Goal: Information Seeking & Learning: Learn about a topic

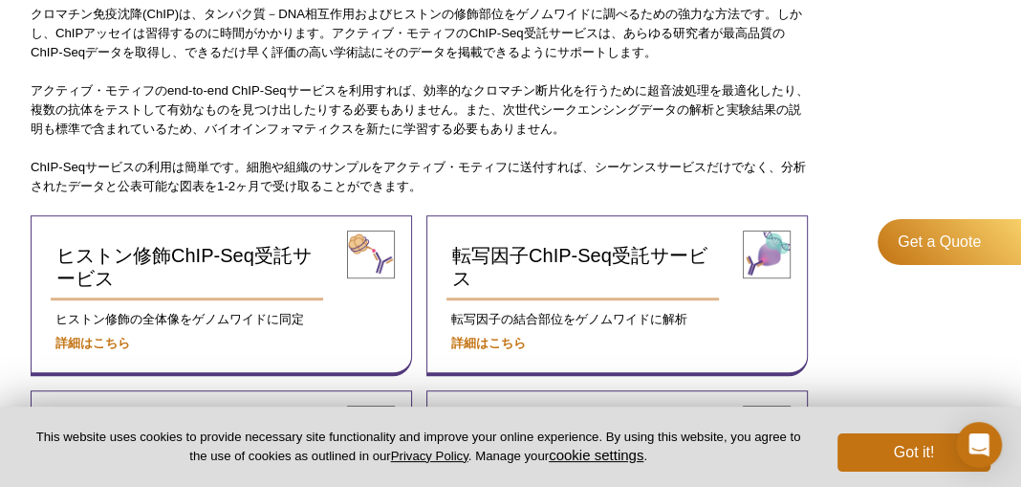
scroll to position [591, 0]
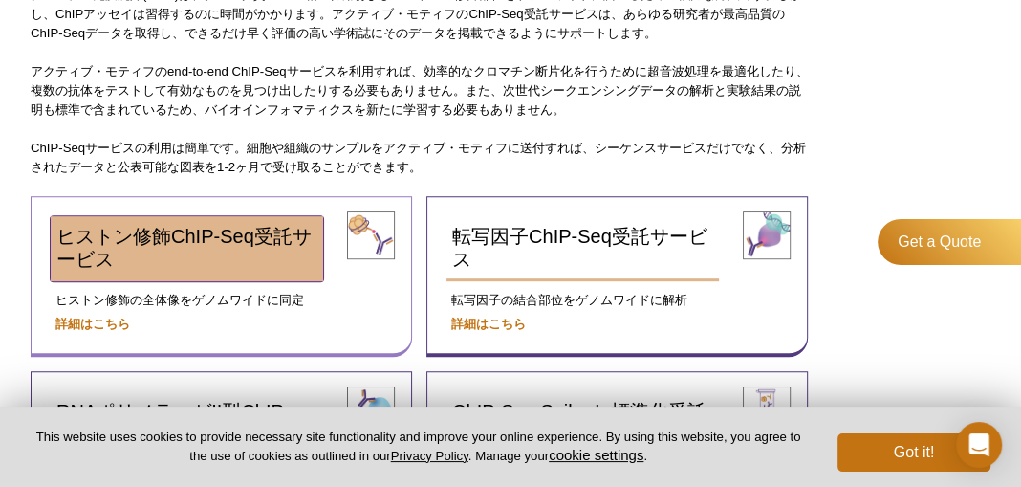
click at [131, 239] on span "ヒストン修飾ChIP-Seq受託サービス" at bounding box center [183, 248] width 255 height 44
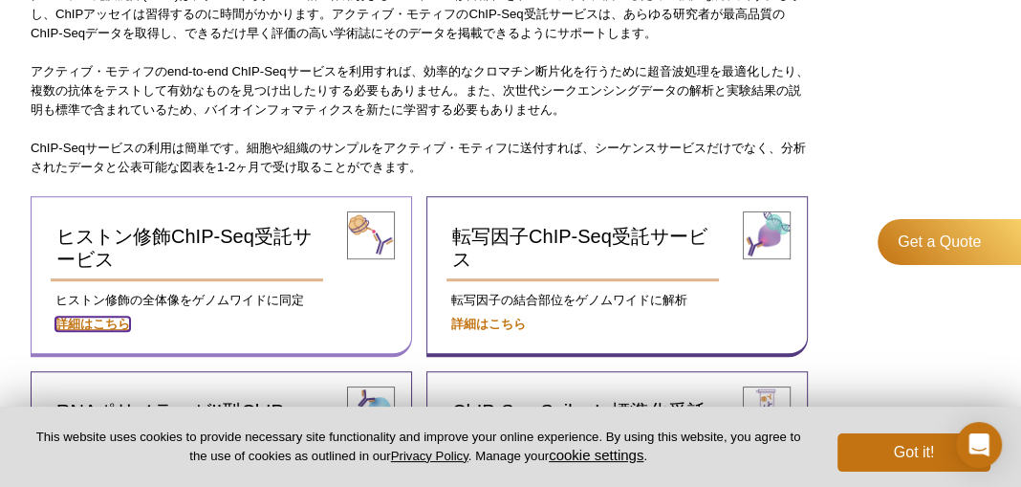
click at [67, 318] on strong "詳細はこちら" at bounding box center [92, 323] width 75 height 14
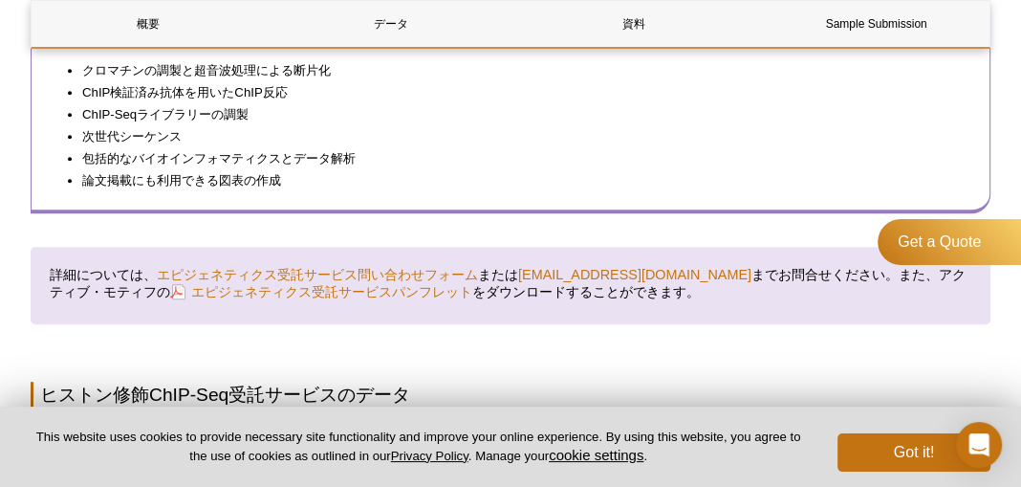
scroll to position [709, 0]
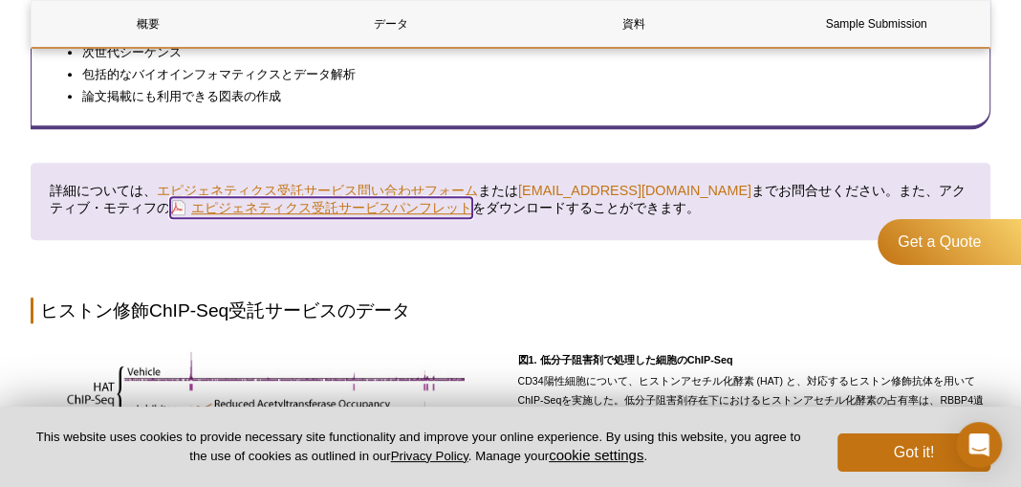
click at [269, 211] on link "エピジェネティクス受託サービスパンフレット" at bounding box center [321, 207] width 302 height 21
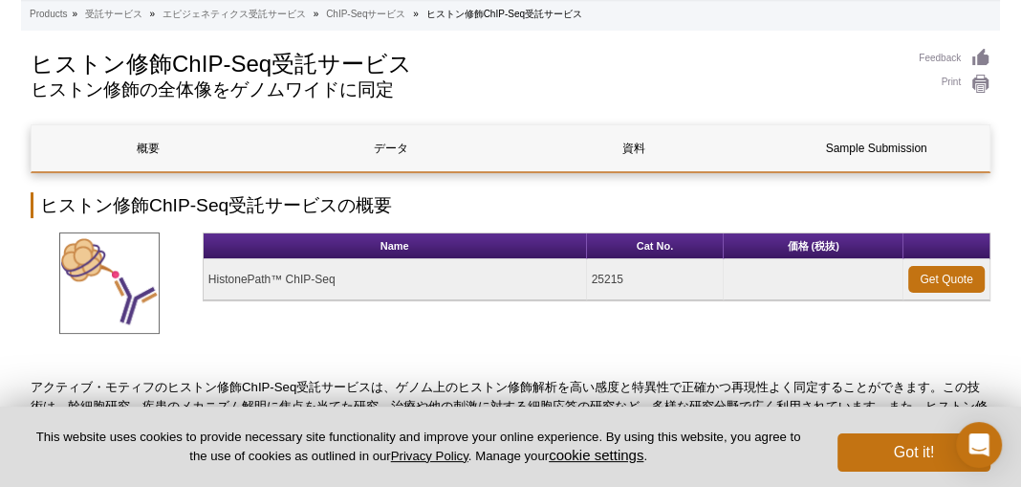
scroll to position [109, 0]
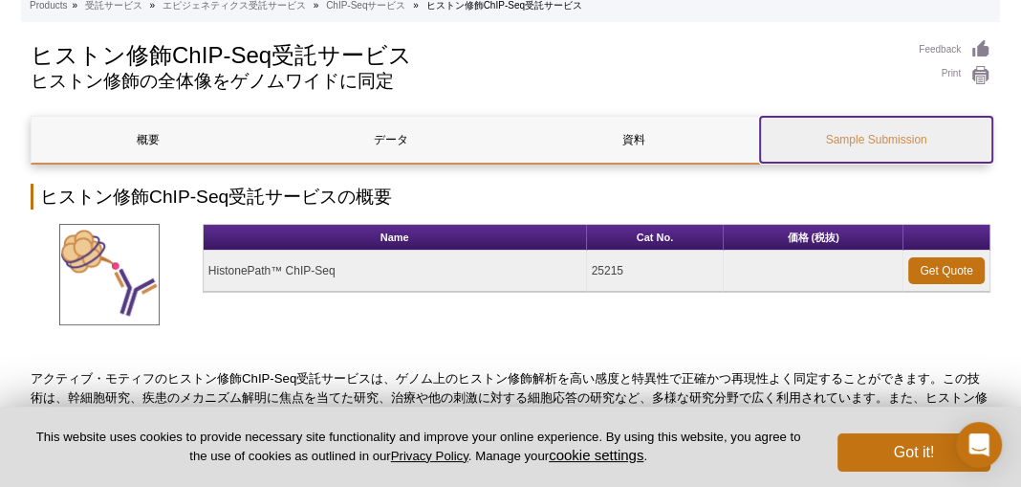
click at [864, 129] on link "Sample Submission" at bounding box center [876, 140] width 232 height 46
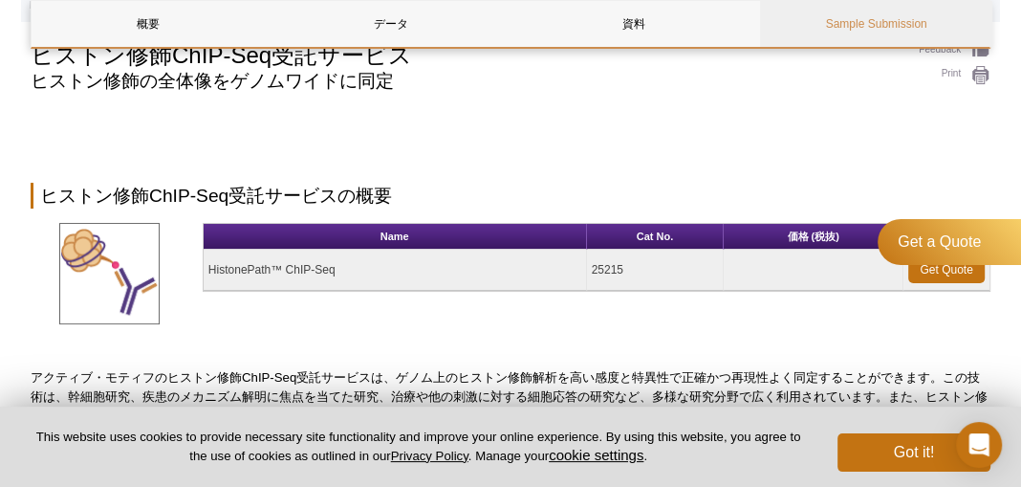
scroll to position [1924, 0]
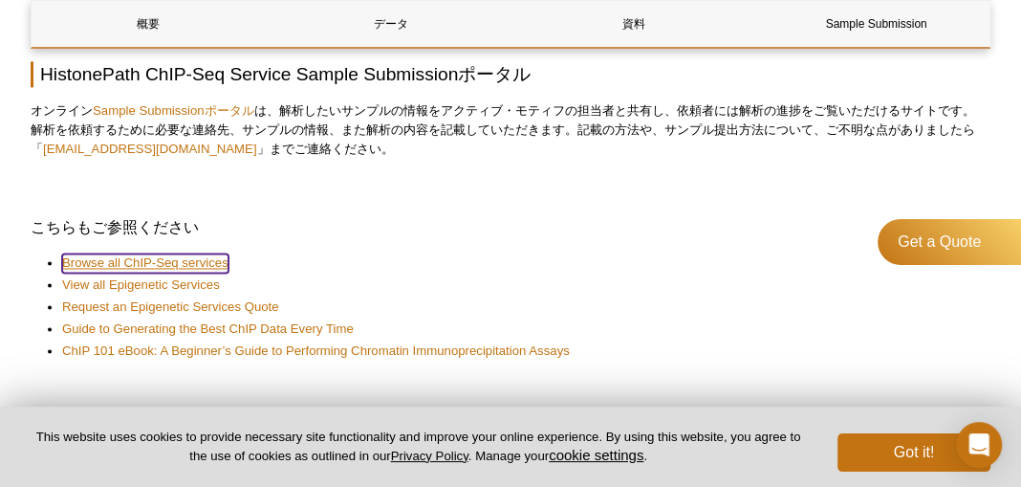
click at [191, 264] on link "Browse all ChIP-Seq services" at bounding box center [145, 262] width 166 height 19
